Goal: Task Accomplishment & Management: Use online tool/utility

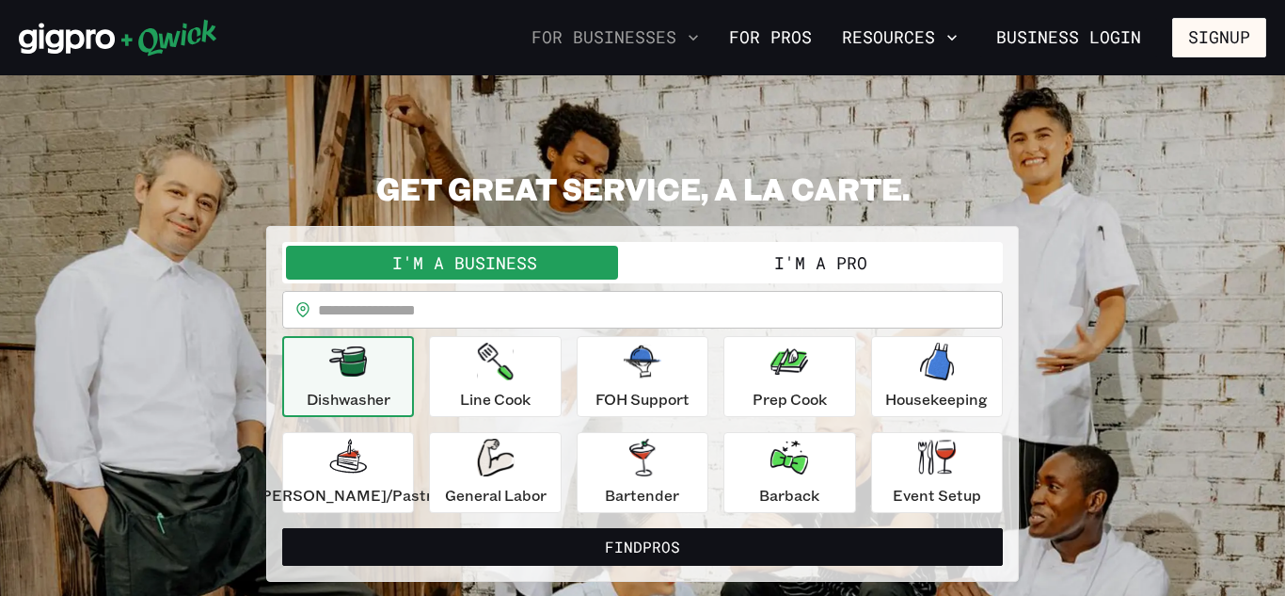
click at [668, 37] on button "For Businesses" at bounding box center [615, 38] width 183 height 32
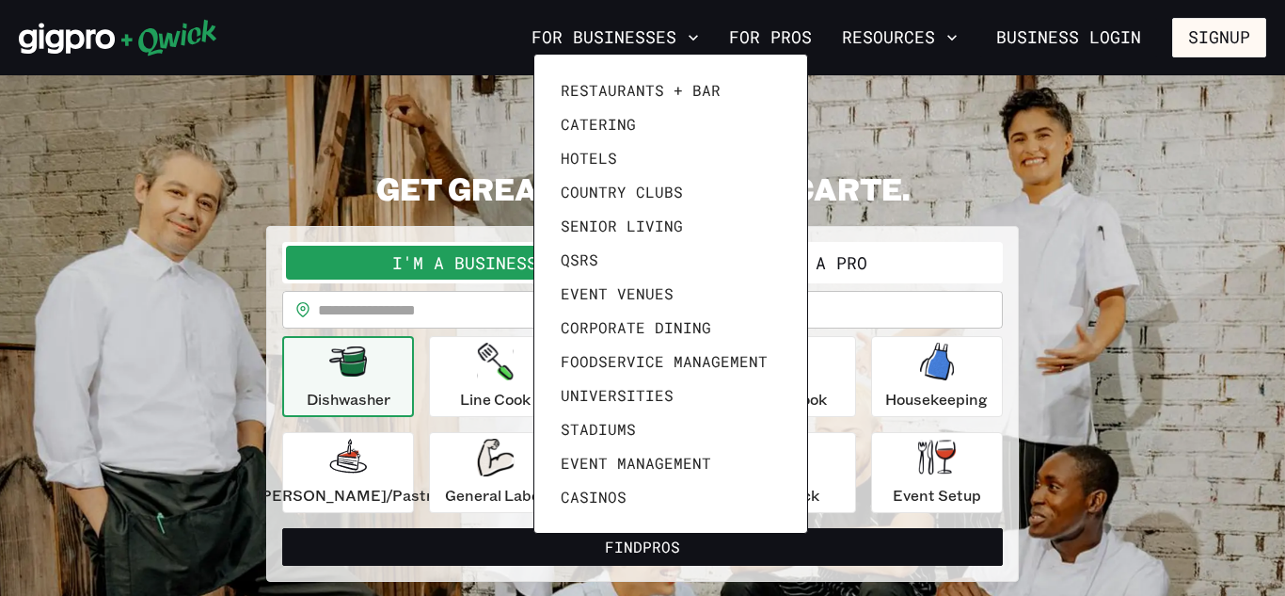
click at [1135, 26] on div at bounding box center [642, 298] width 1285 height 596
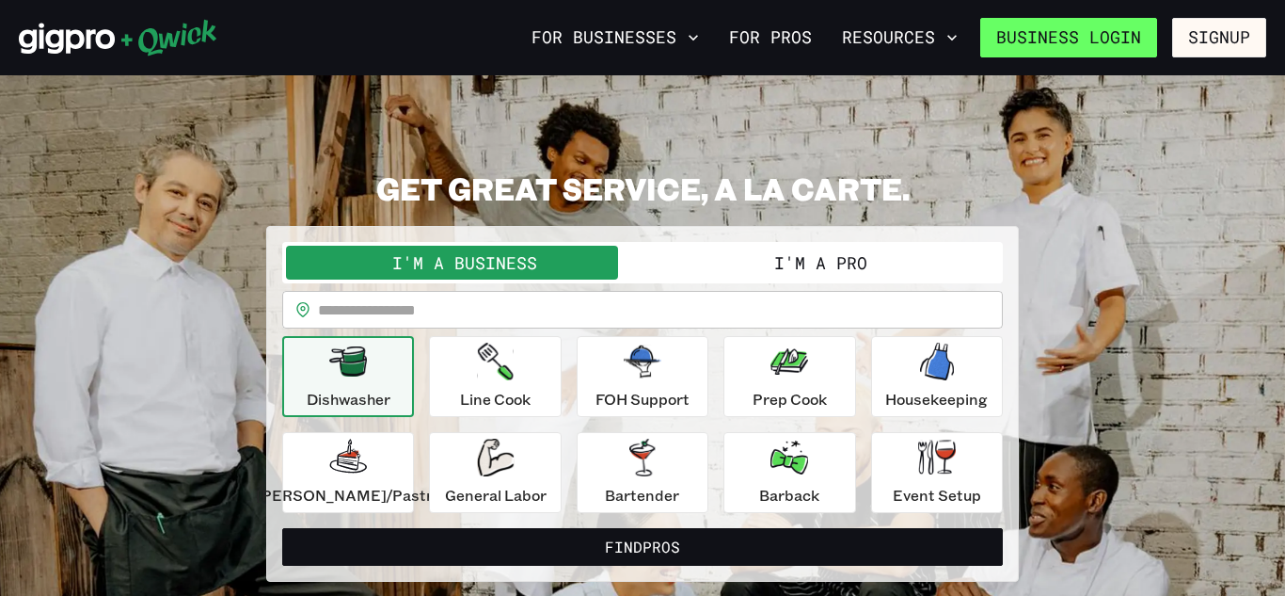
click at [1117, 37] on link "Business Login" at bounding box center [1068, 38] width 177 height 40
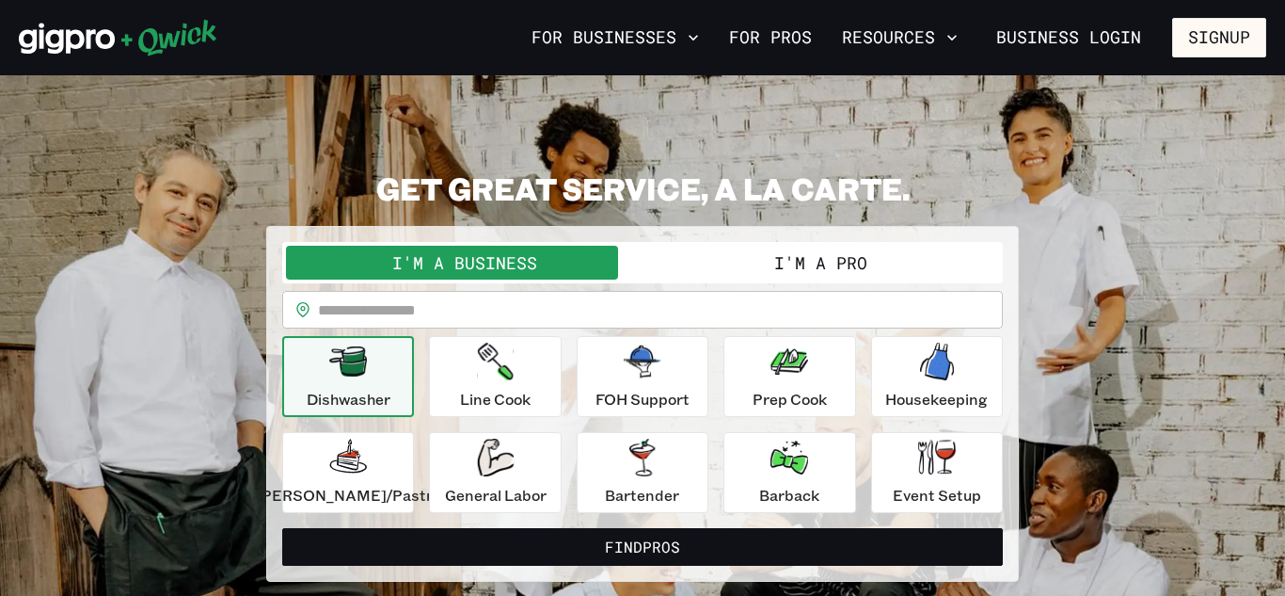
click at [822, 252] on button "I'm a Pro" at bounding box center [821, 263] width 357 height 34
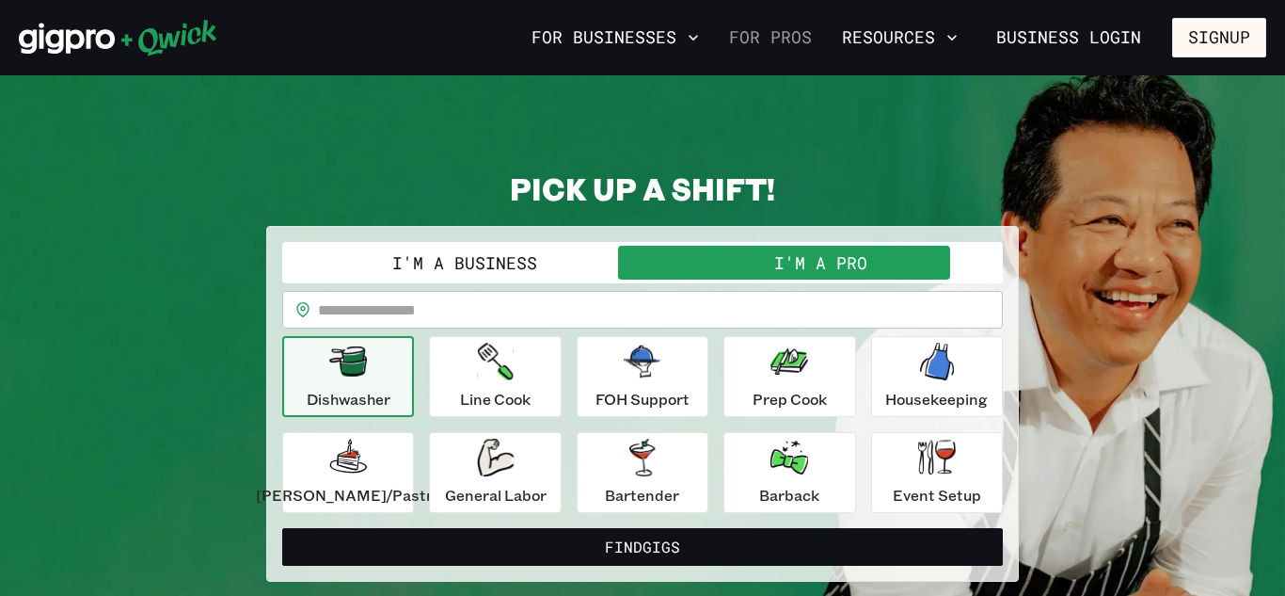
click at [766, 49] on link "For Pros" at bounding box center [771, 38] width 98 height 32
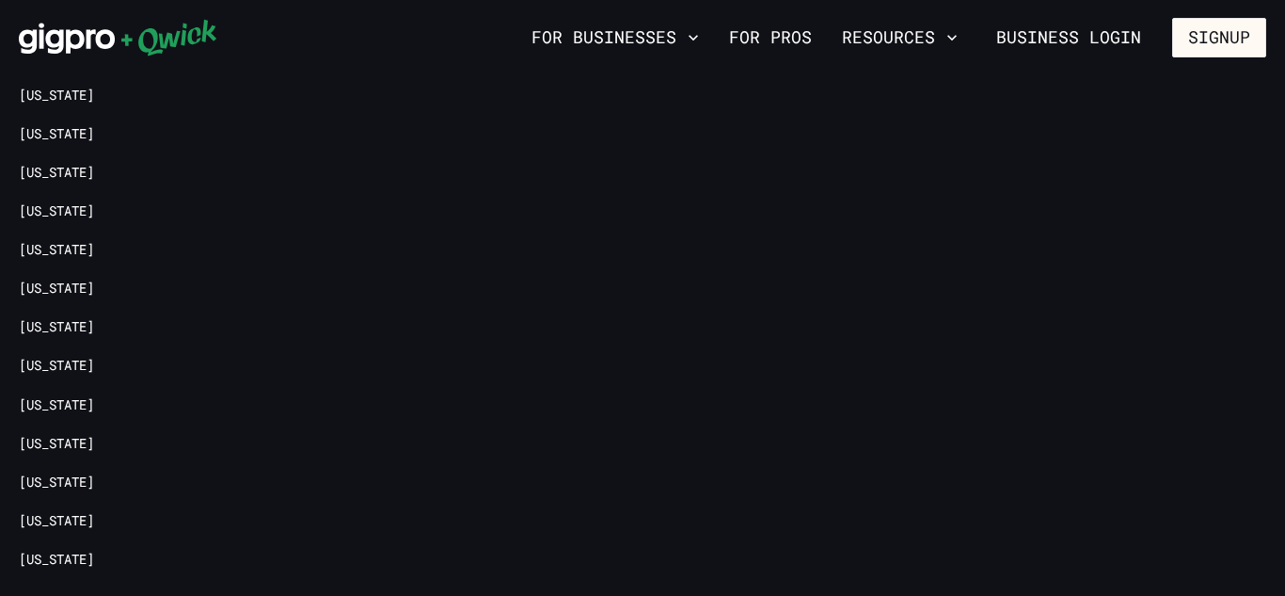
scroll to position [4280, 0]
click at [31, 239] on link "[US_STATE]" at bounding box center [56, 248] width 75 height 18
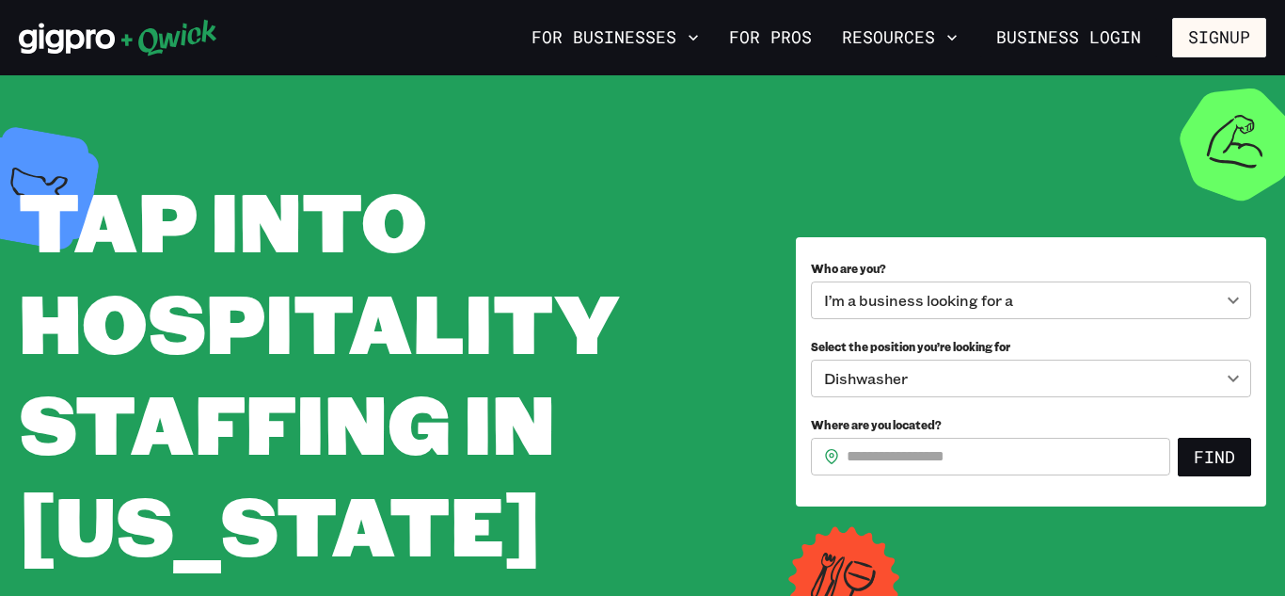
click at [1050, 308] on body "**********" at bounding box center [642, 298] width 1285 height 596
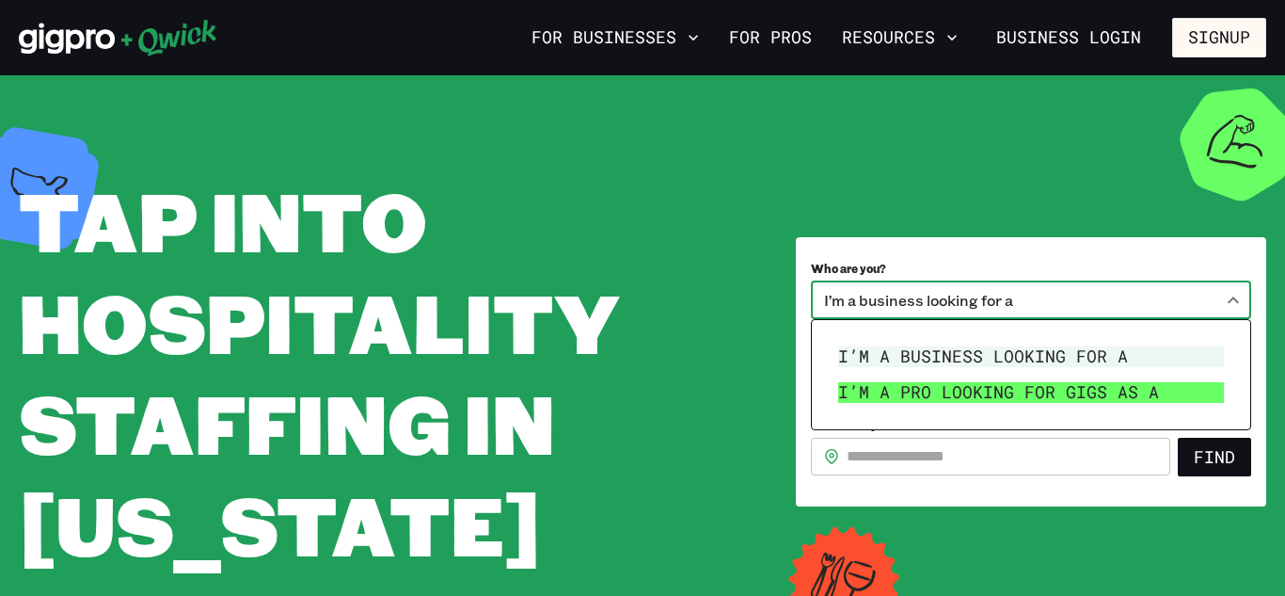
click at [1017, 388] on li "I’m a pro looking for Gigs as a" at bounding box center [1031, 392] width 401 height 36
type input "***"
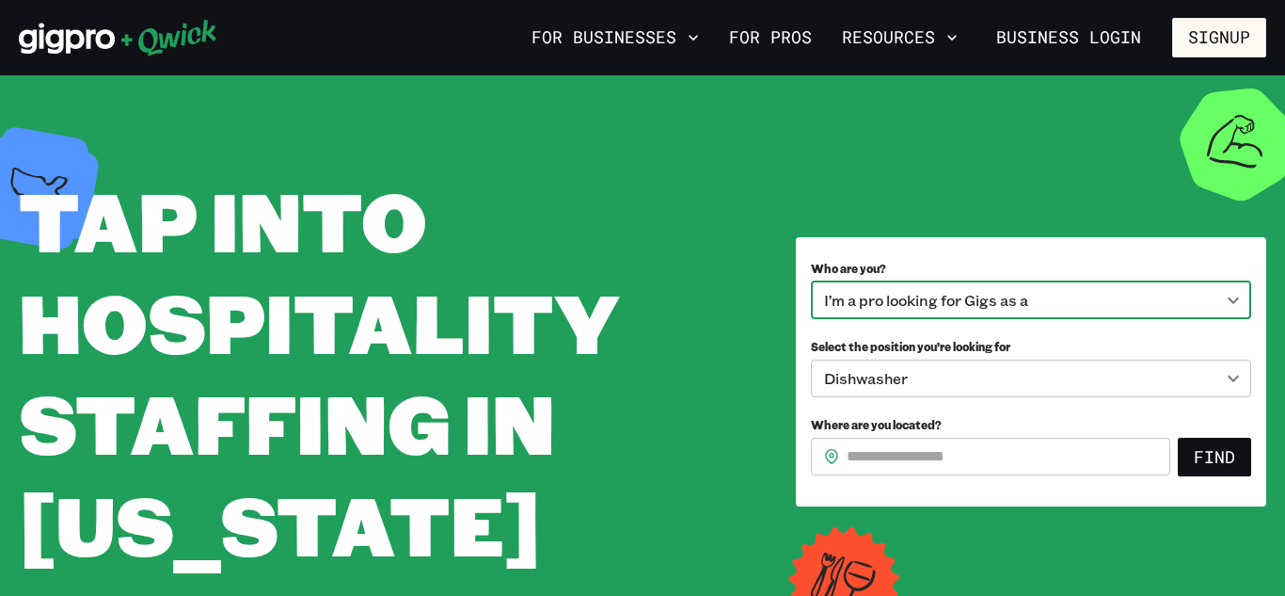
click at [1017, 388] on body "**********" at bounding box center [642, 298] width 1285 height 596
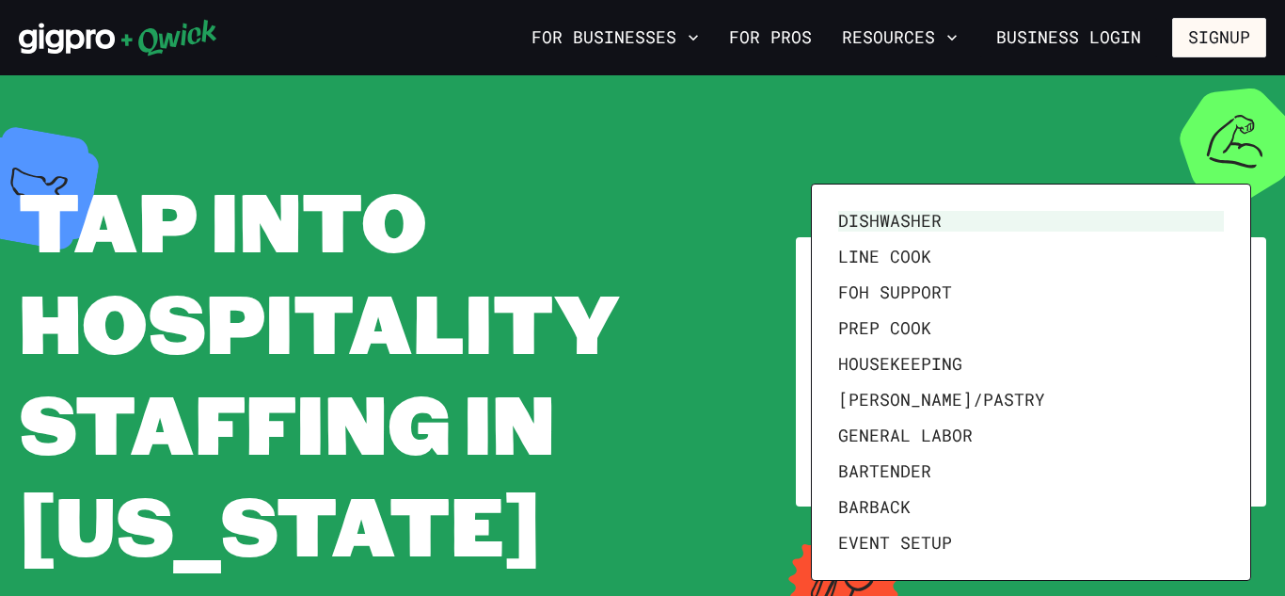
click at [793, 473] on div at bounding box center [642, 298] width 1285 height 596
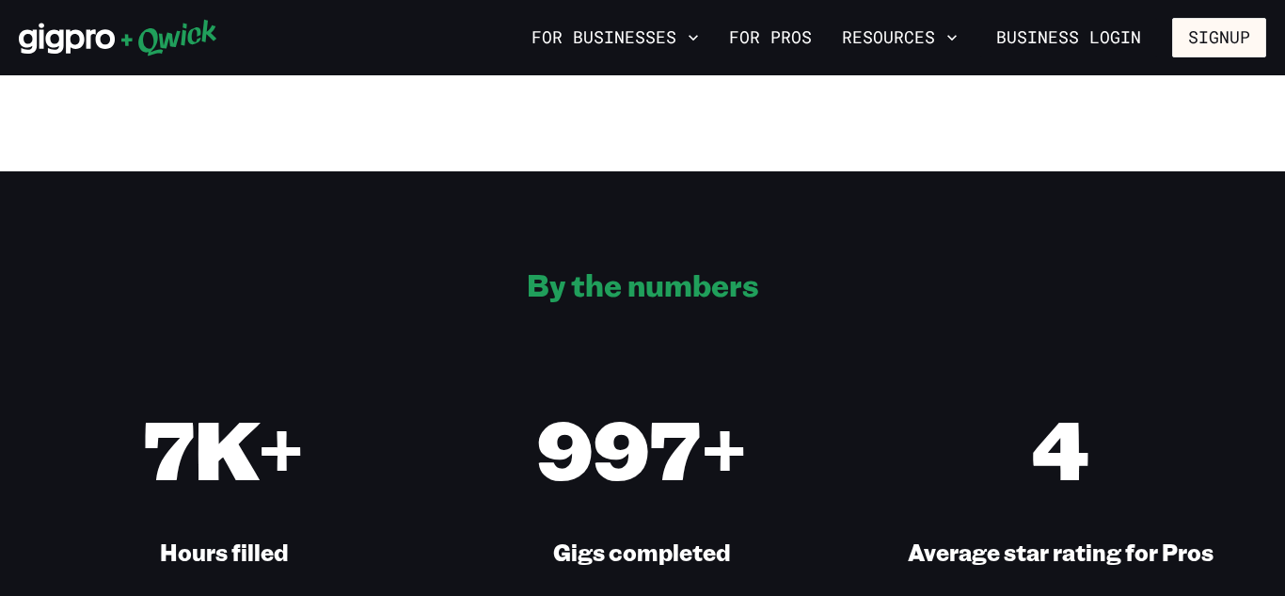
scroll to position [1122, 0]
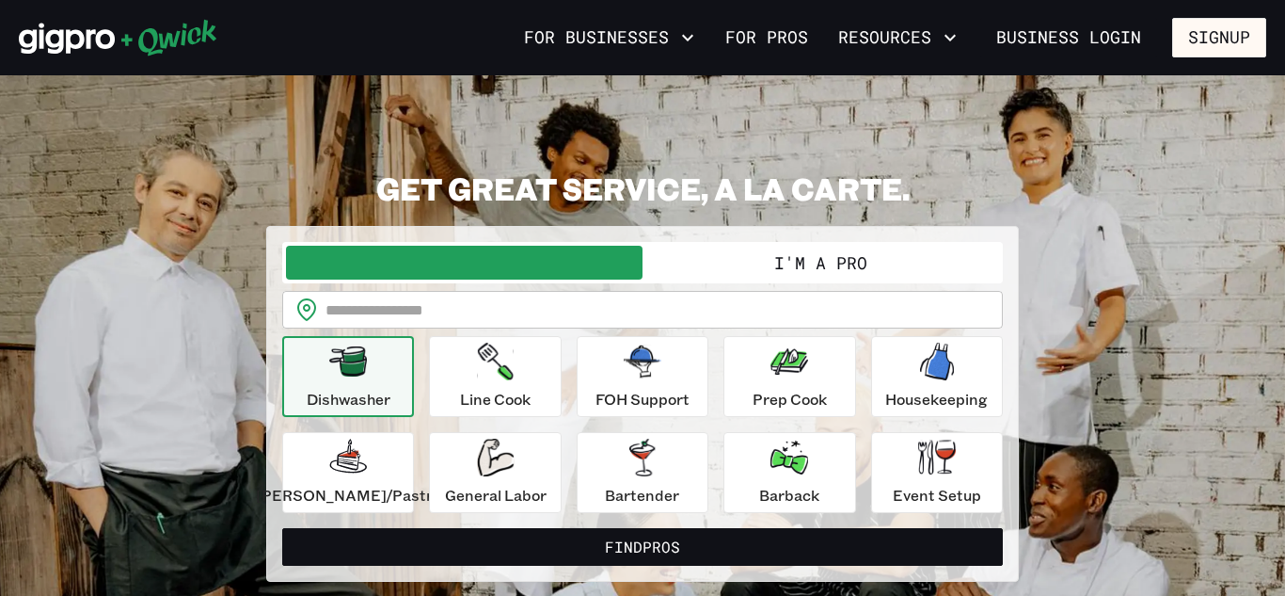
click at [784, 54] on nav "For Businesses For Pros Resources Business Login Signup" at bounding box center [891, 38] width 750 height 40
click at [789, 41] on link "For Pros" at bounding box center [771, 38] width 98 height 32
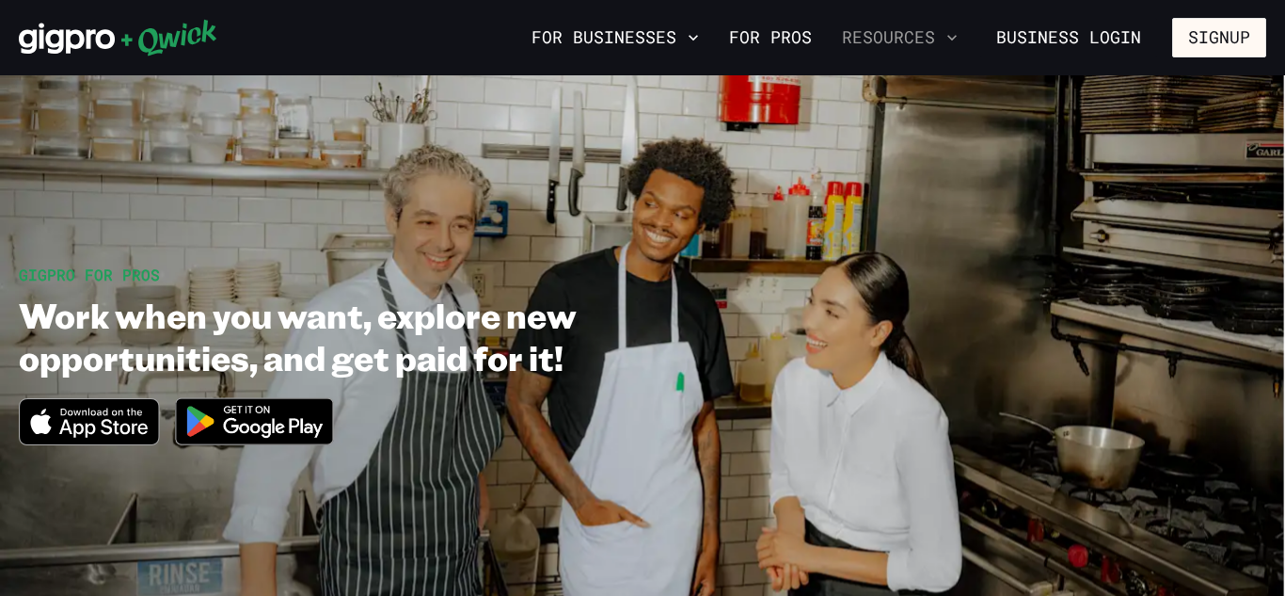
click at [900, 49] on button "Resources" at bounding box center [899, 38] width 131 height 32
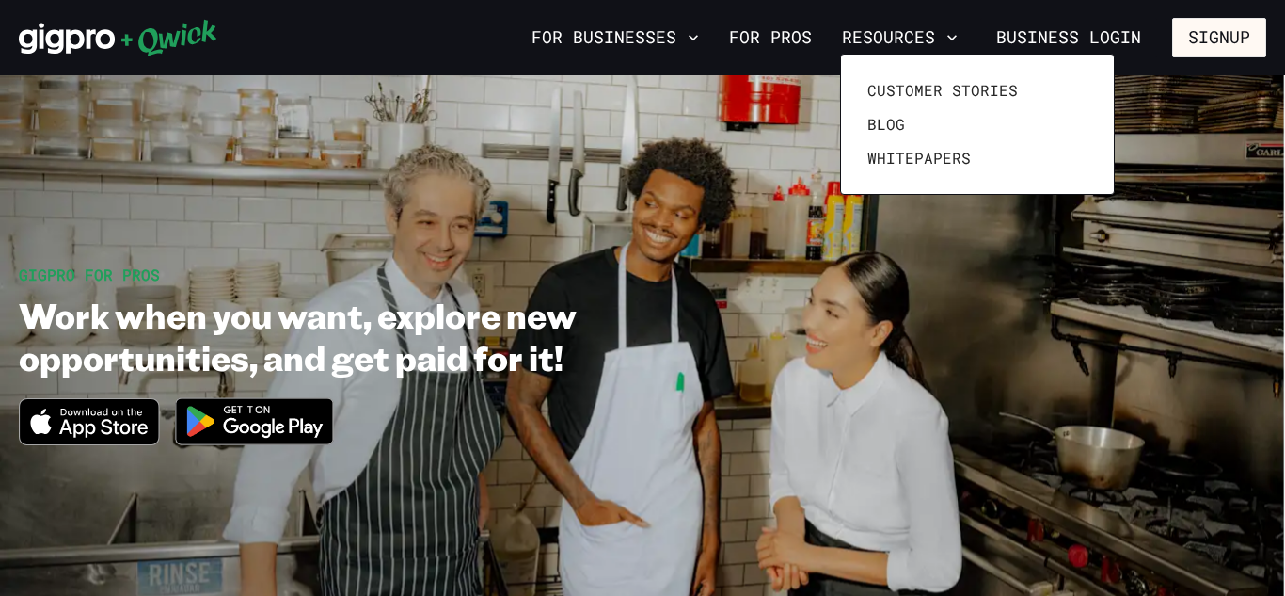
click at [884, 33] on div at bounding box center [642, 298] width 1285 height 596
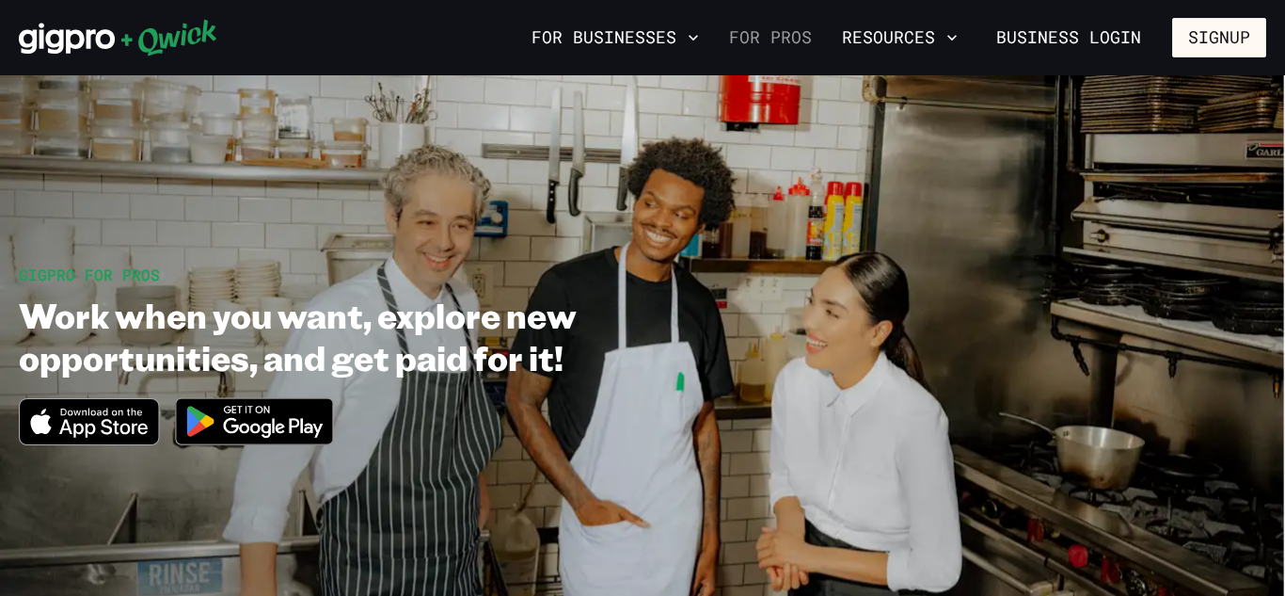
click at [757, 38] on link "For Pros" at bounding box center [771, 38] width 98 height 32
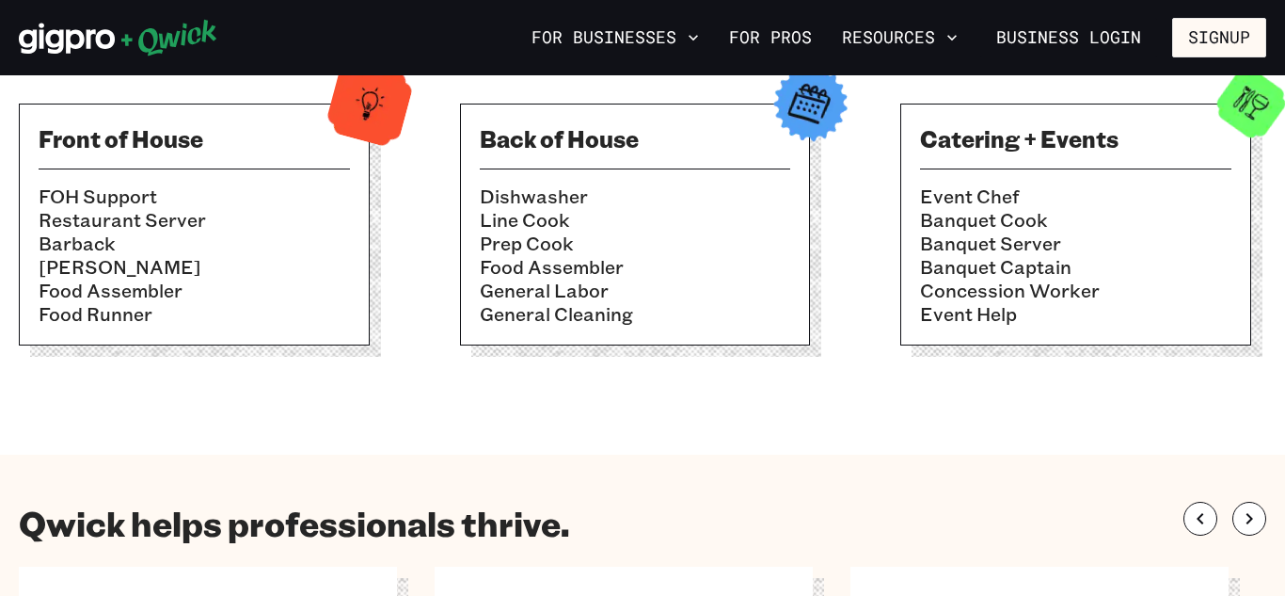
scroll to position [729, 0]
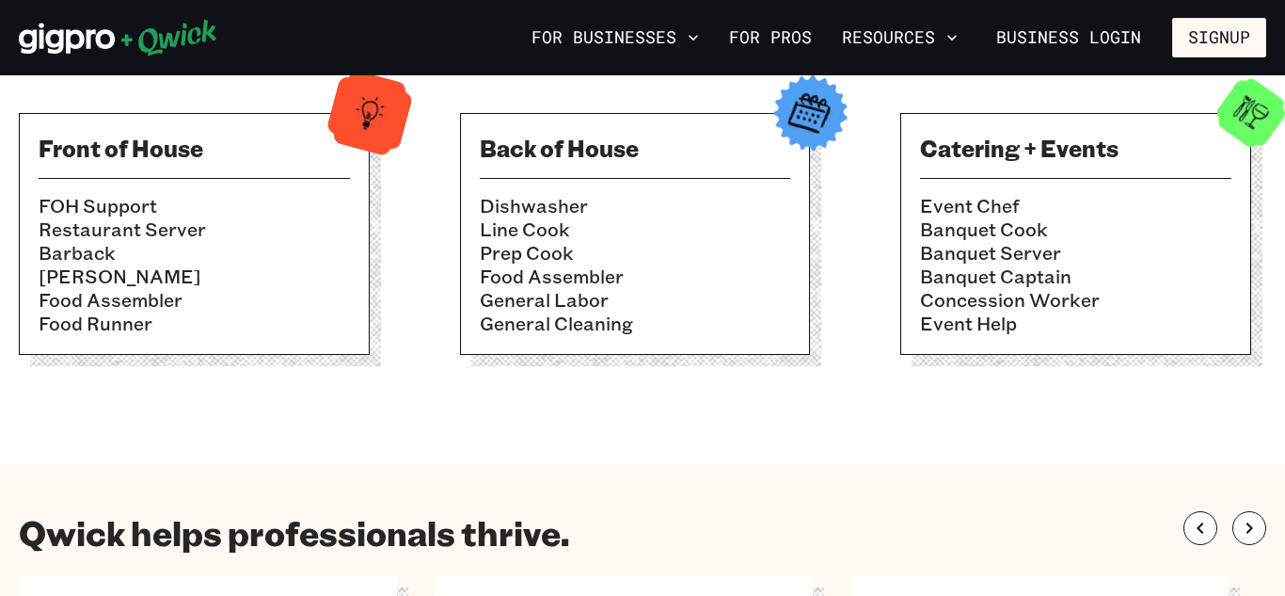
click at [1015, 223] on li "Banquet Cook" at bounding box center [1075, 229] width 311 height 24
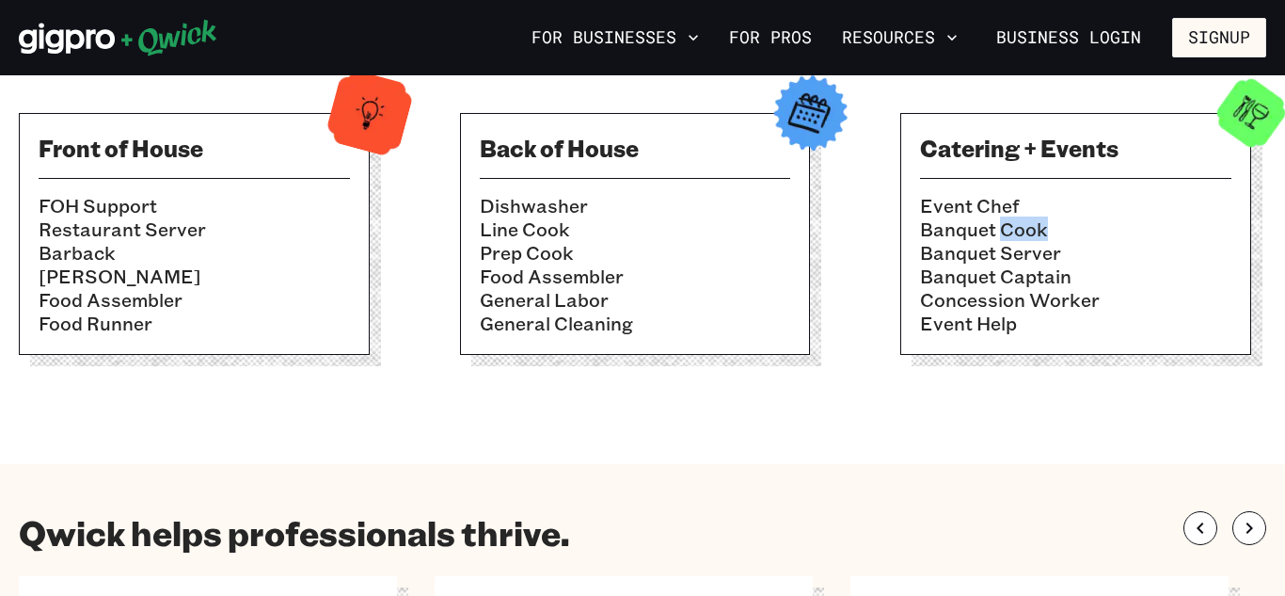
click at [1015, 223] on li "Banquet Cook" at bounding box center [1075, 229] width 311 height 24
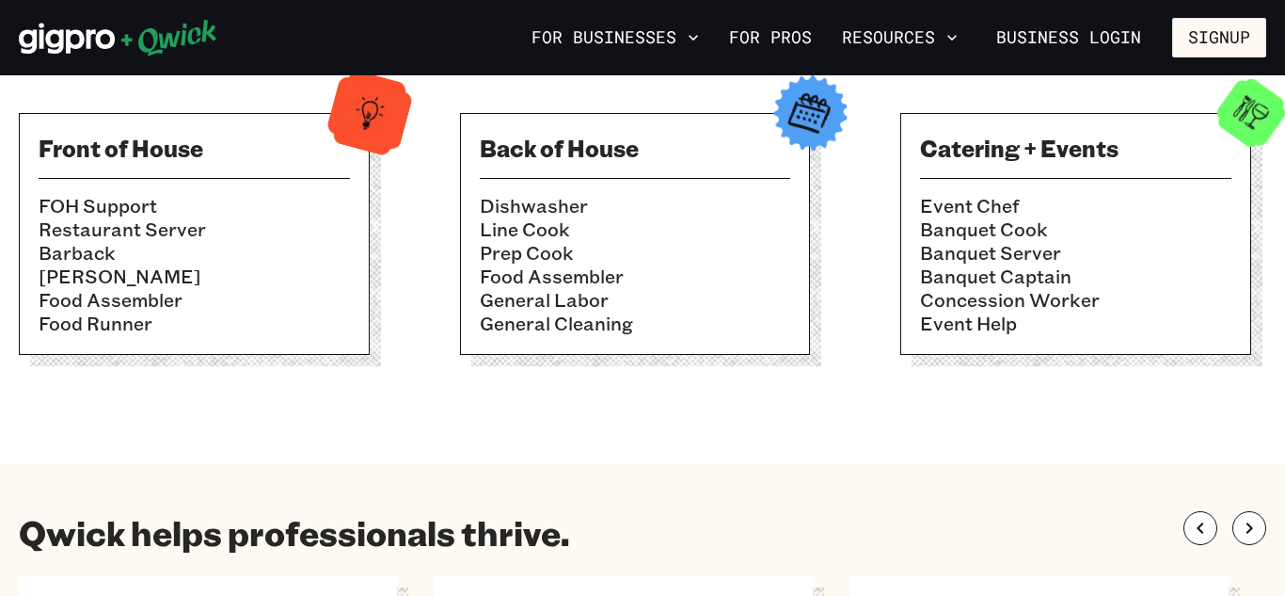
click at [1015, 223] on li "Banquet Cook" at bounding box center [1075, 229] width 311 height 24
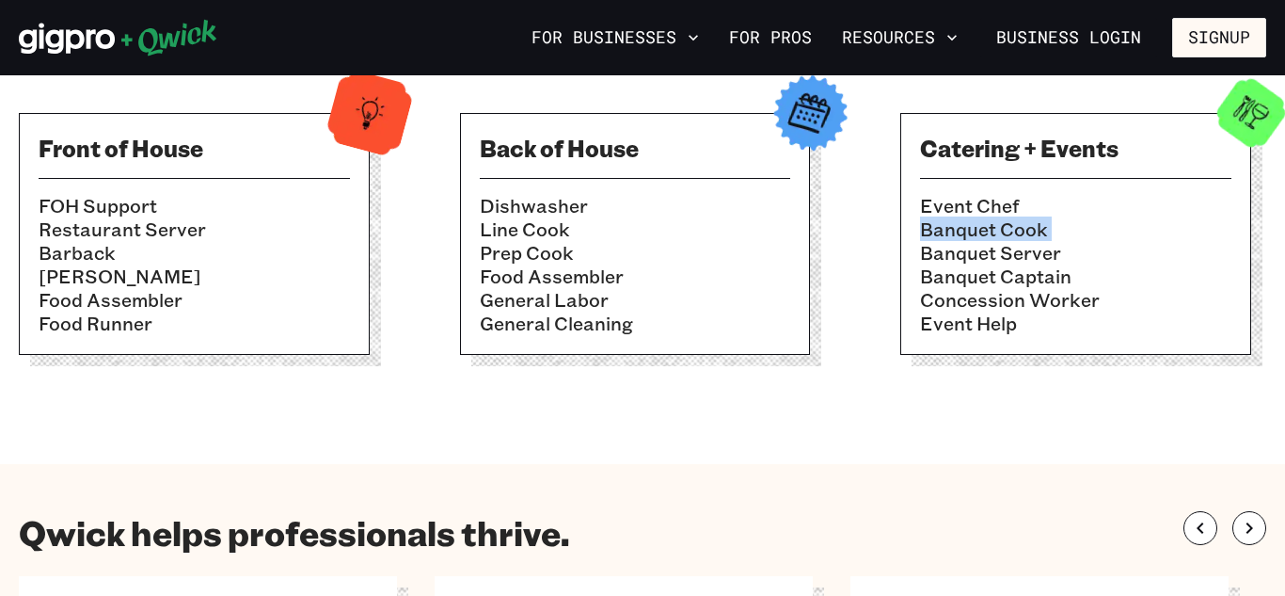
click at [1015, 223] on li "Banquet Cook" at bounding box center [1075, 229] width 311 height 24
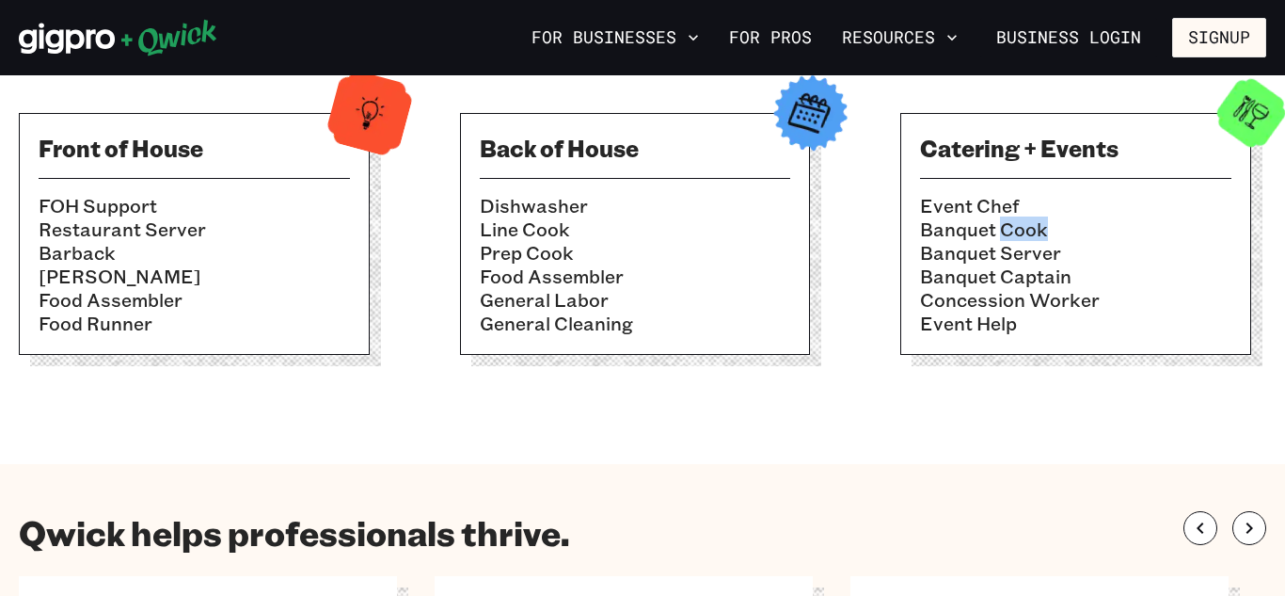
click at [1015, 223] on li "Banquet Cook" at bounding box center [1075, 229] width 311 height 24
